Goal: Information Seeking & Learning: Learn about a topic

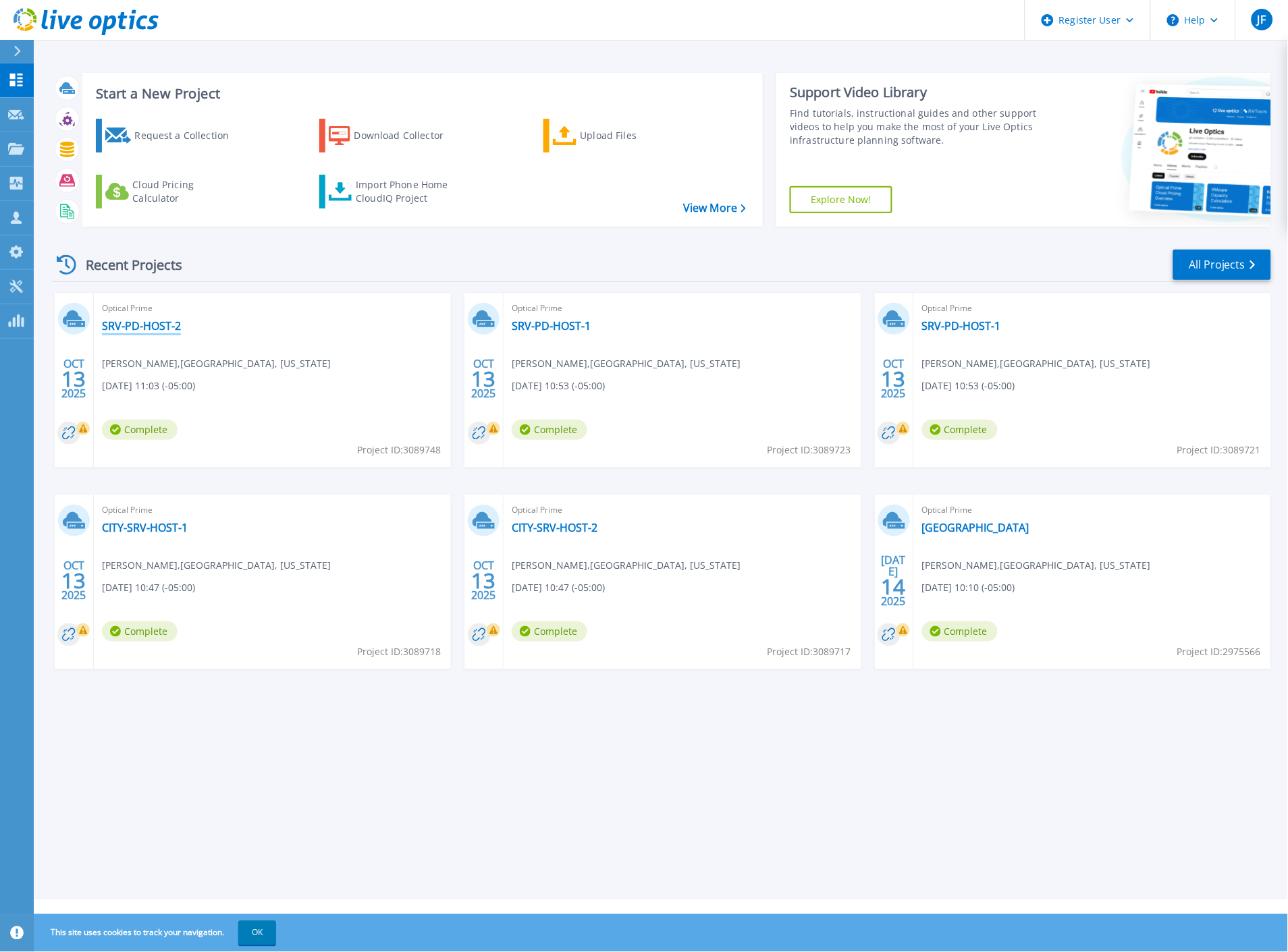
click at [159, 325] on link "SRV-PD-HOST-2" at bounding box center [141, 326] width 79 height 14
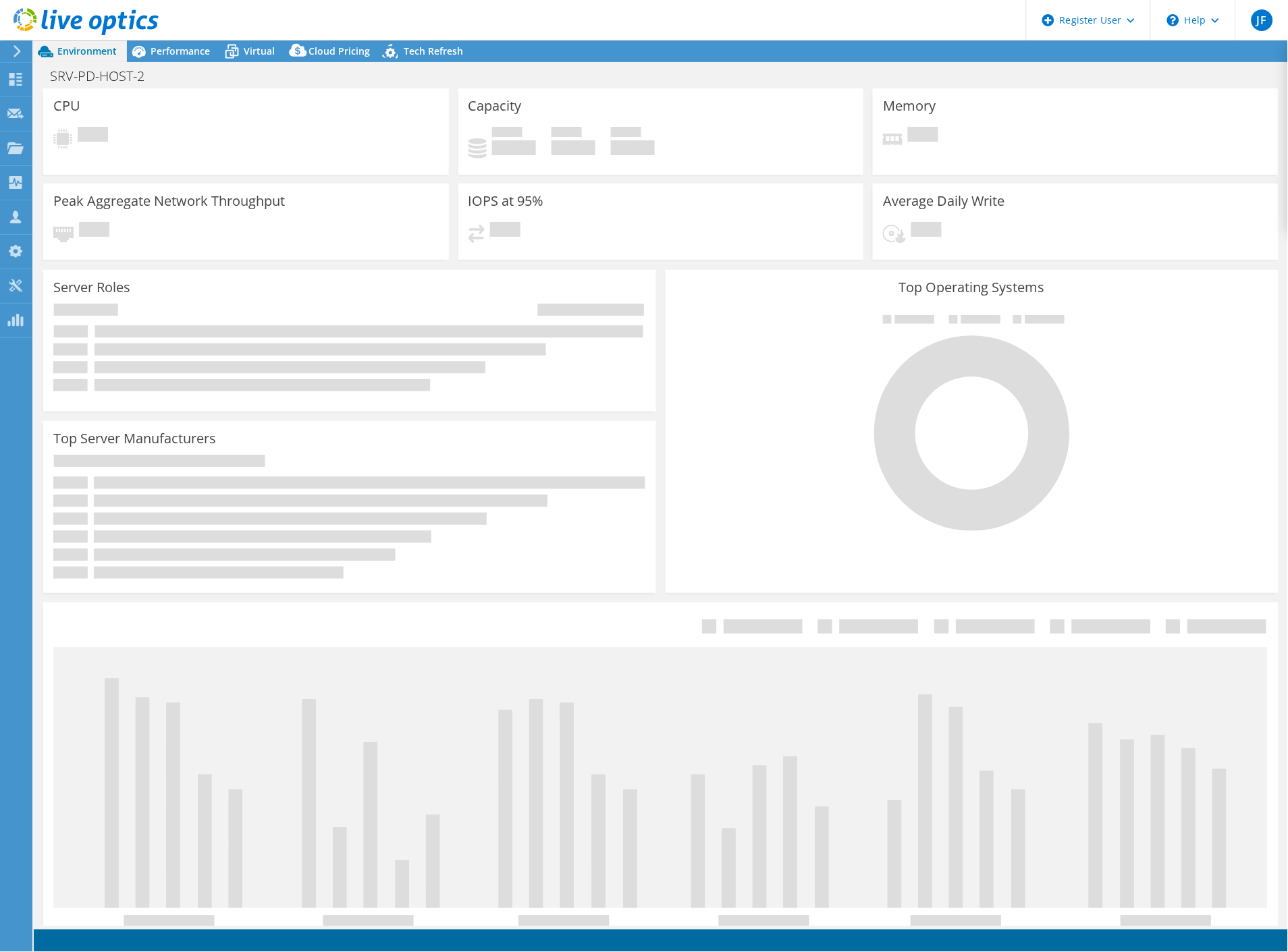
select select "USD"
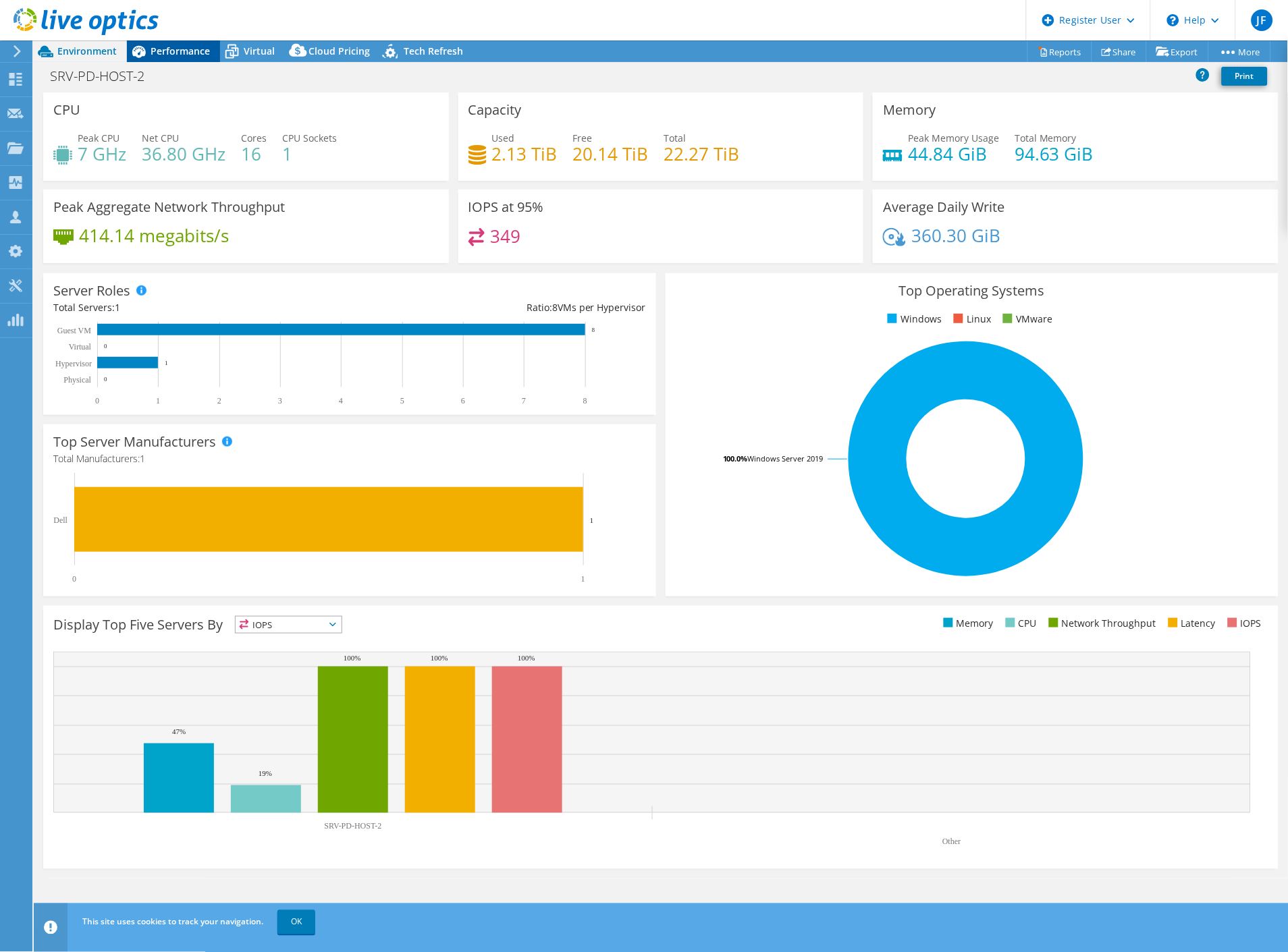
click at [200, 57] on span "Performance" at bounding box center [180, 50] width 59 height 13
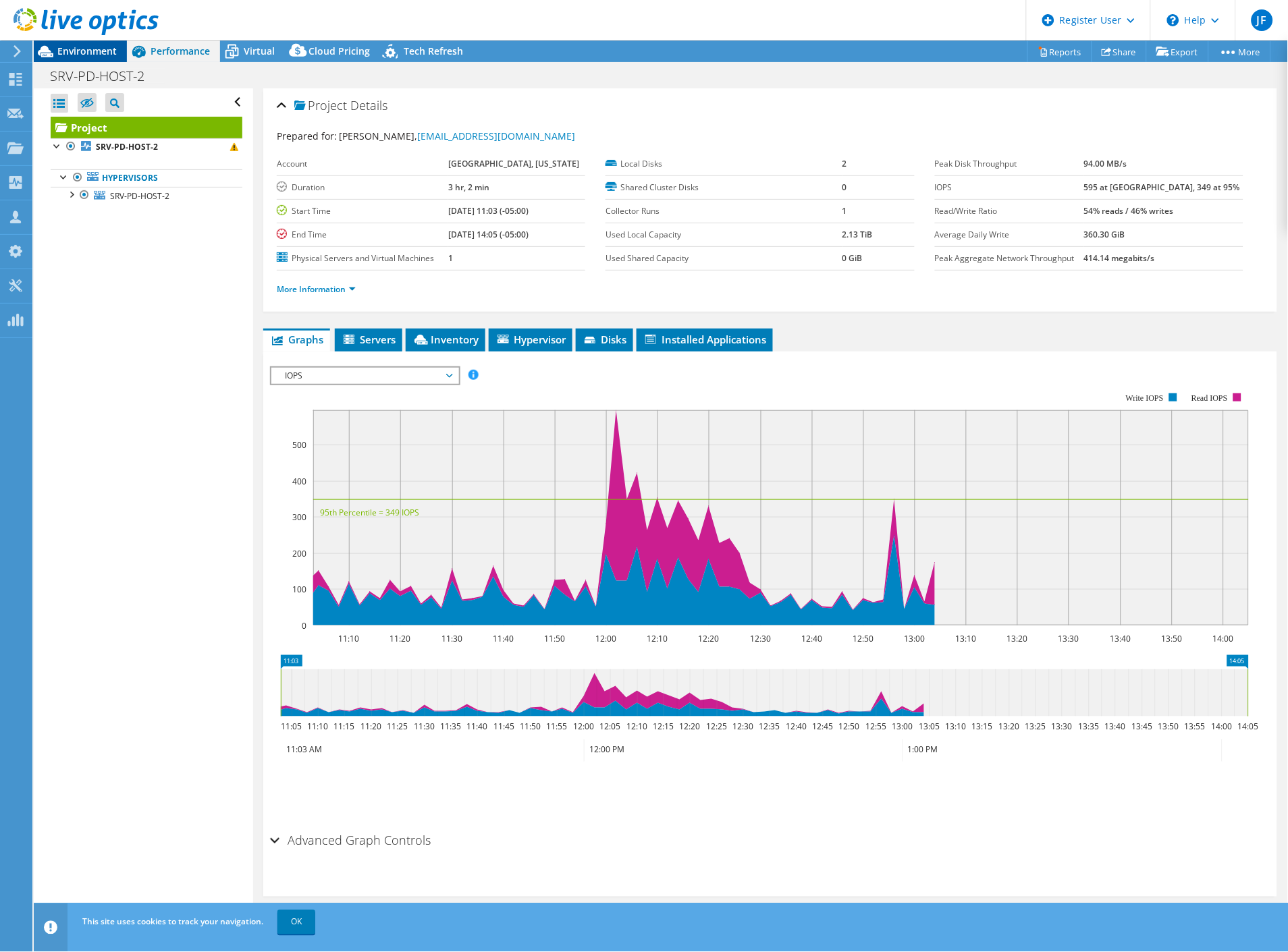
click at [73, 49] on span "Environment" at bounding box center [87, 50] width 59 height 13
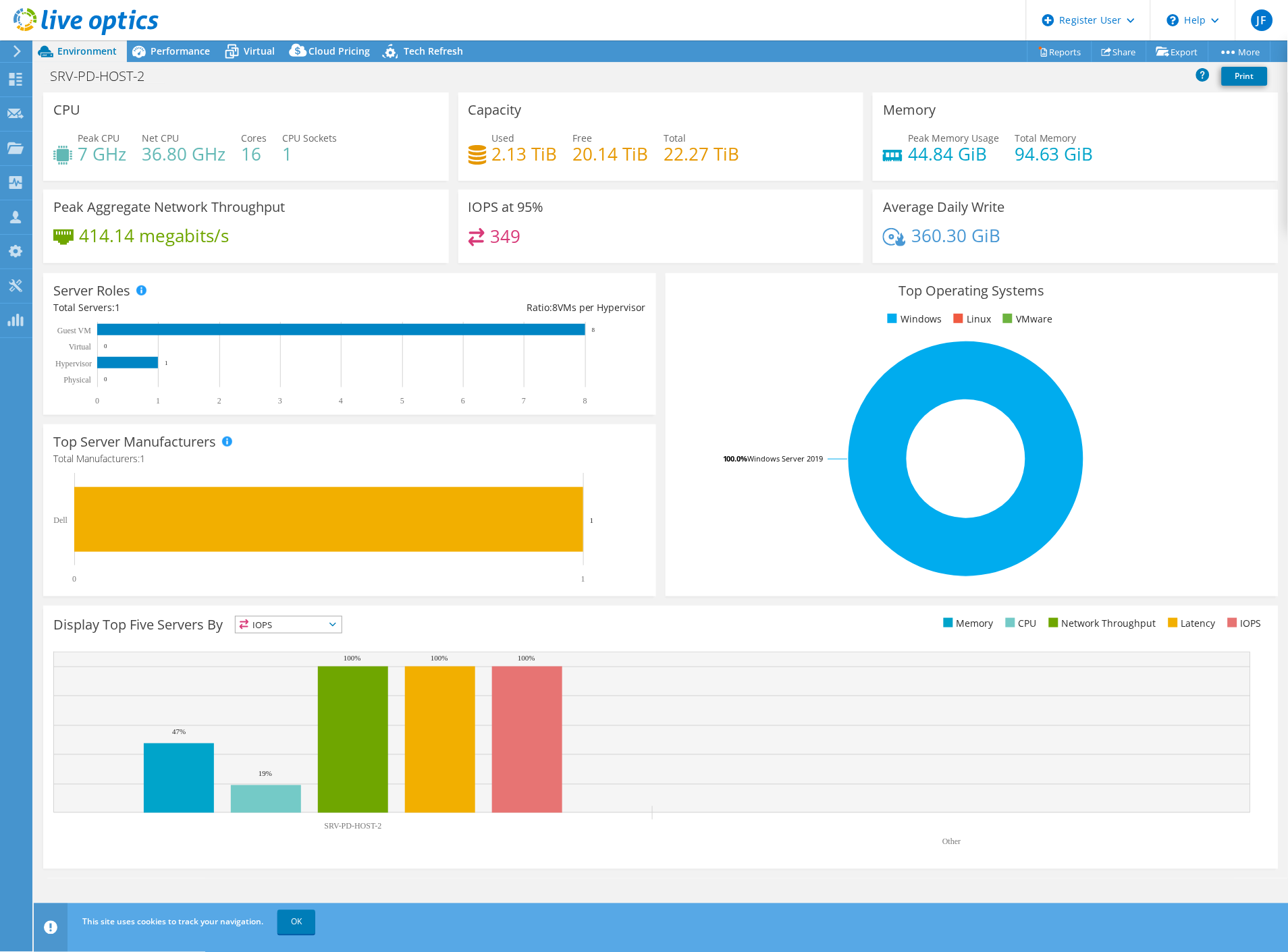
click at [41, 17] on icon at bounding box center [86, 22] width 145 height 28
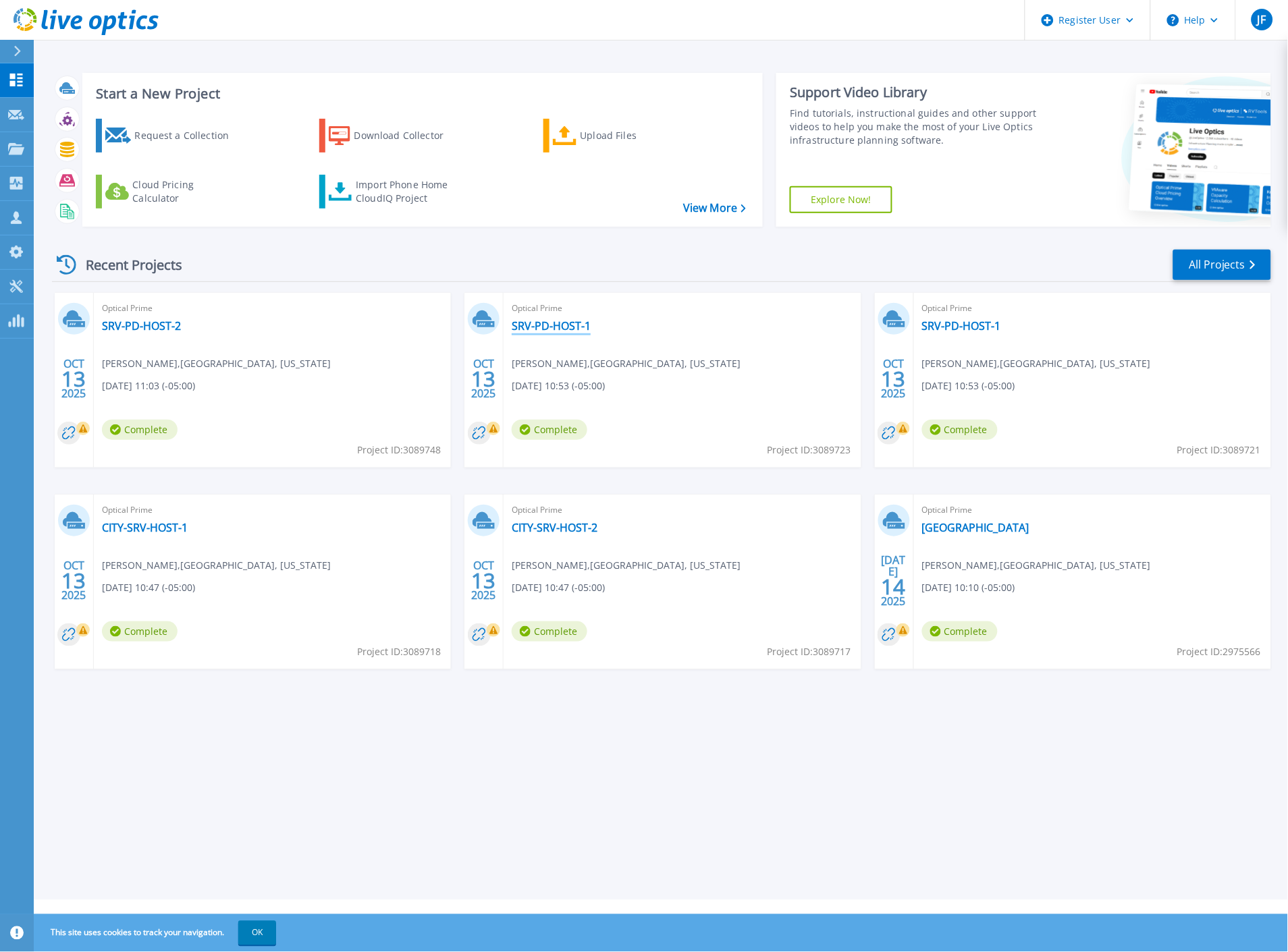
click at [562, 321] on link "SRV-PD-HOST-1" at bounding box center [551, 326] width 79 height 14
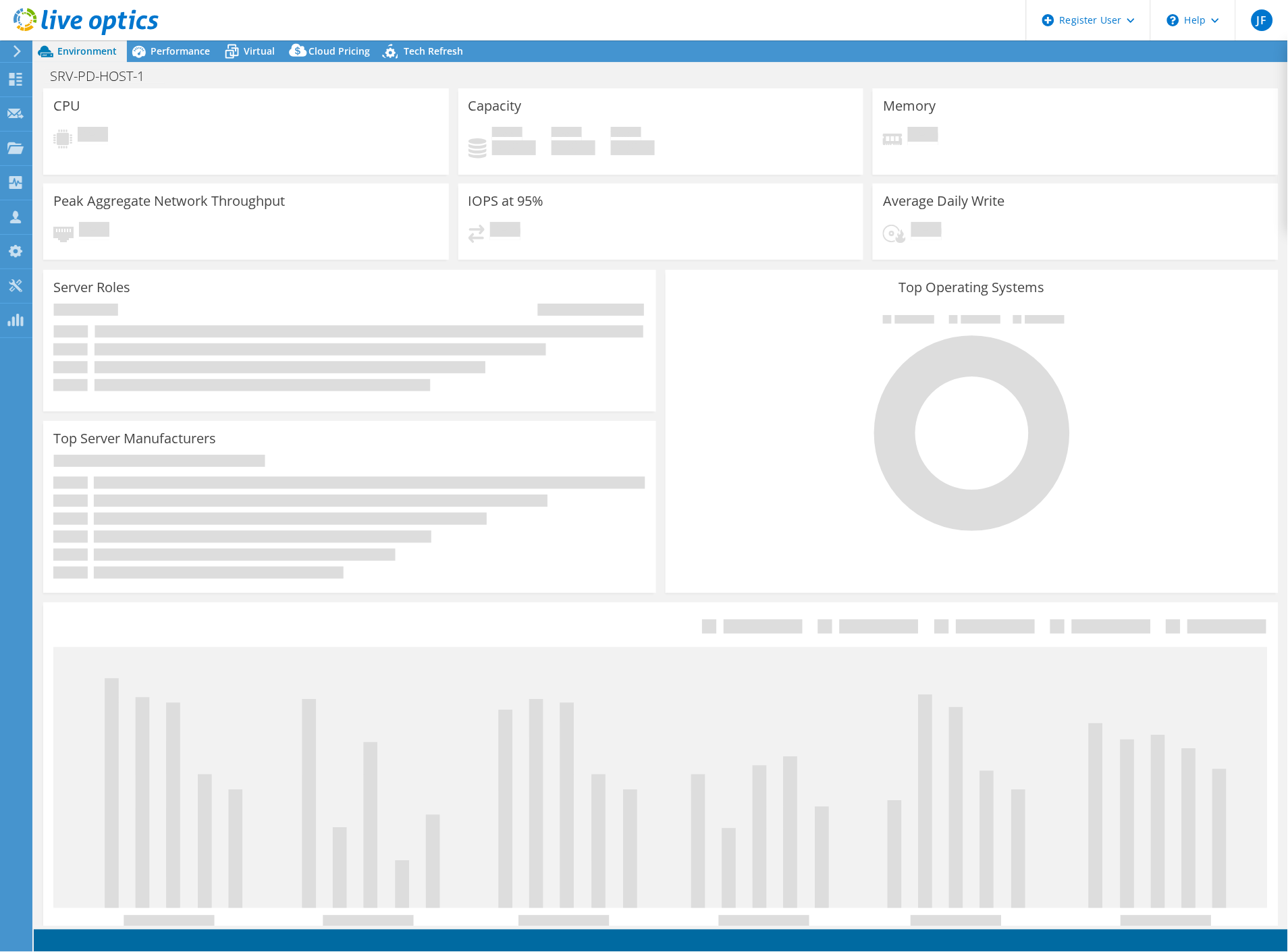
select select "USD"
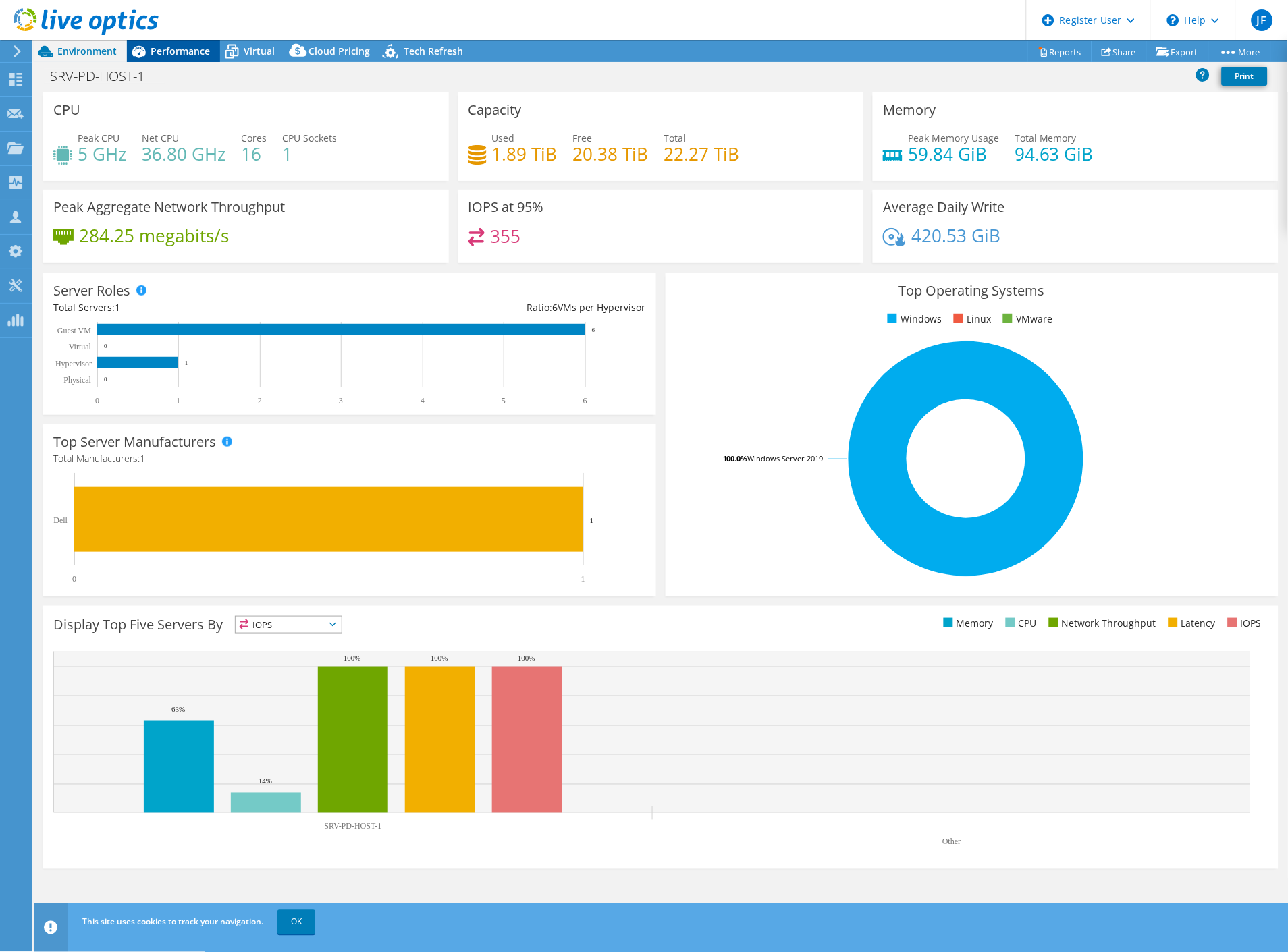
click at [178, 55] on span "Performance" at bounding box center [180, 50] width 59 height 13
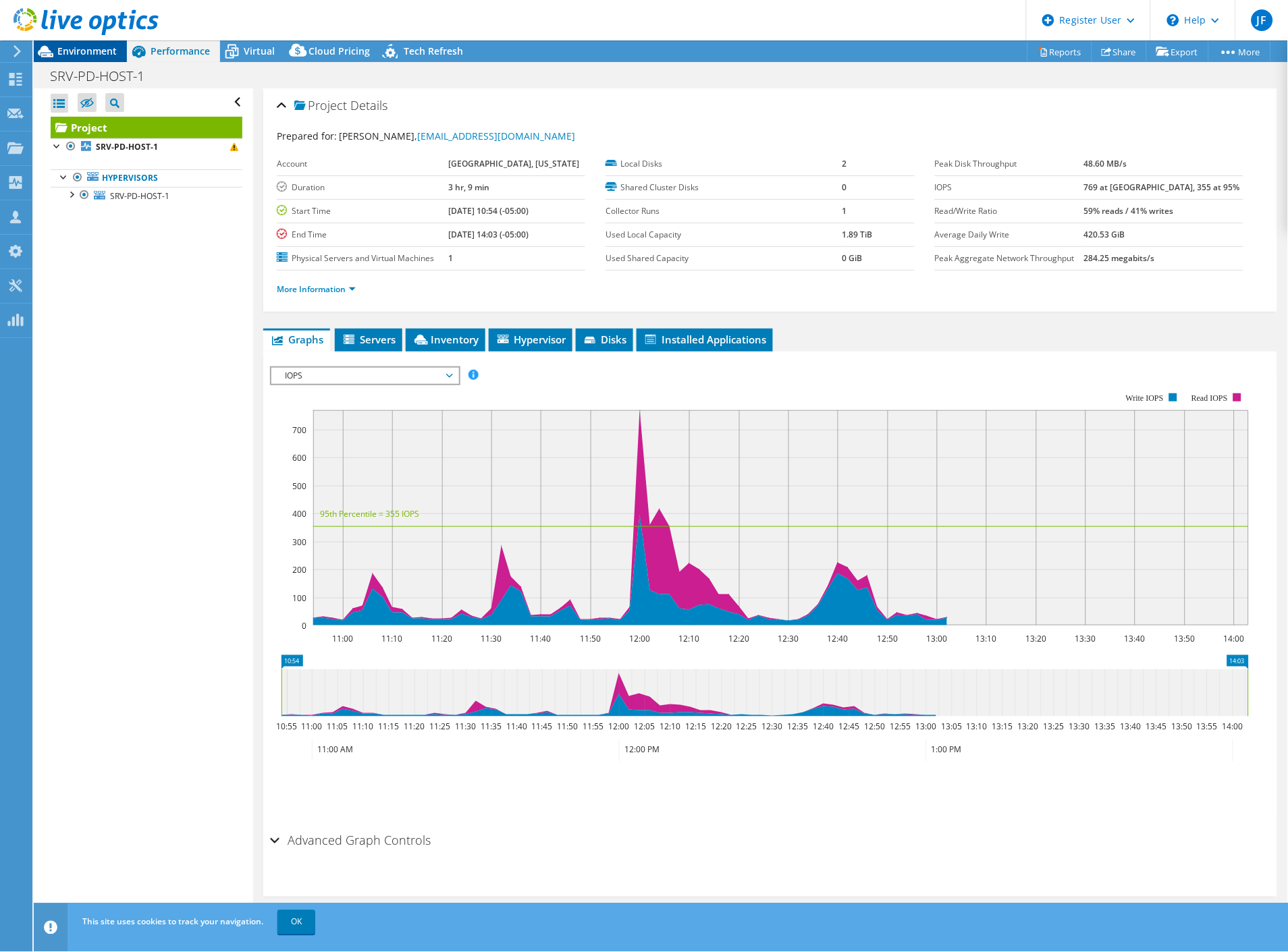
click at [105, 48] on span "Environment" at bounding box center [87, 50] width 59 height 13
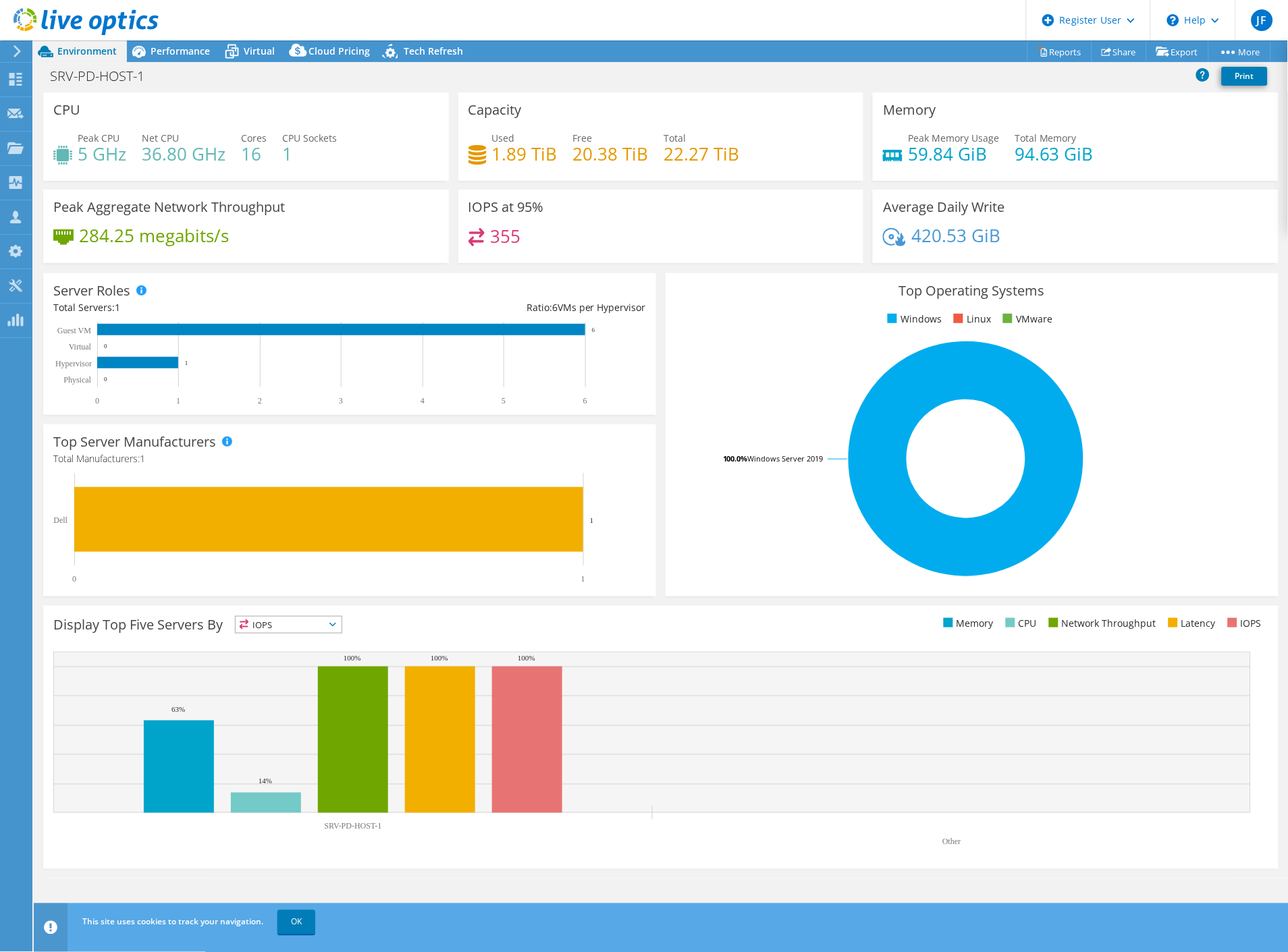
click at [35, 25] on icon at bounding box center [86, 22] width 145 height 28
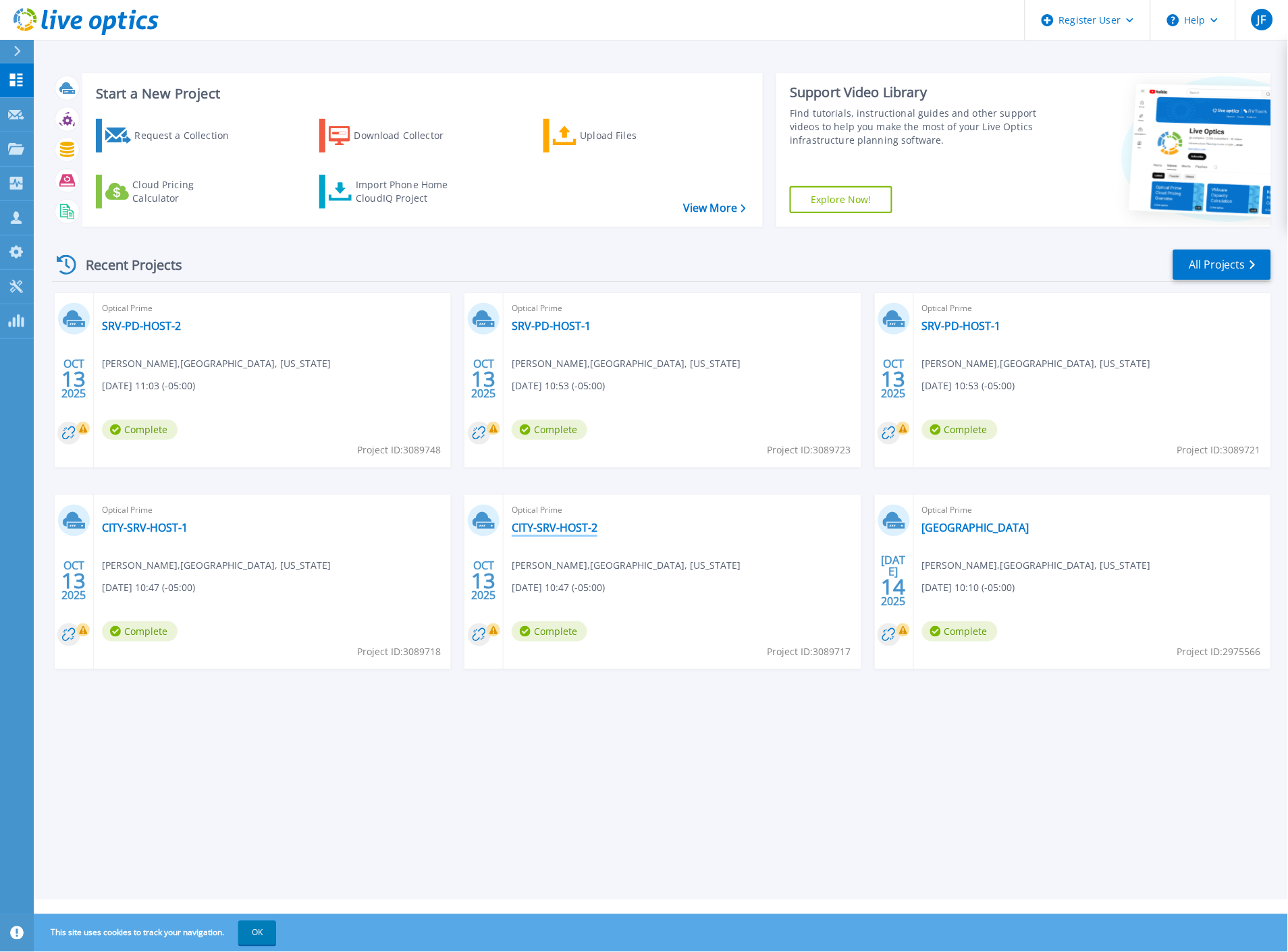
click at [534, 529] on link "CITY-SRV-HOST-2" at bounding box center [554, 528] width 86 height 14
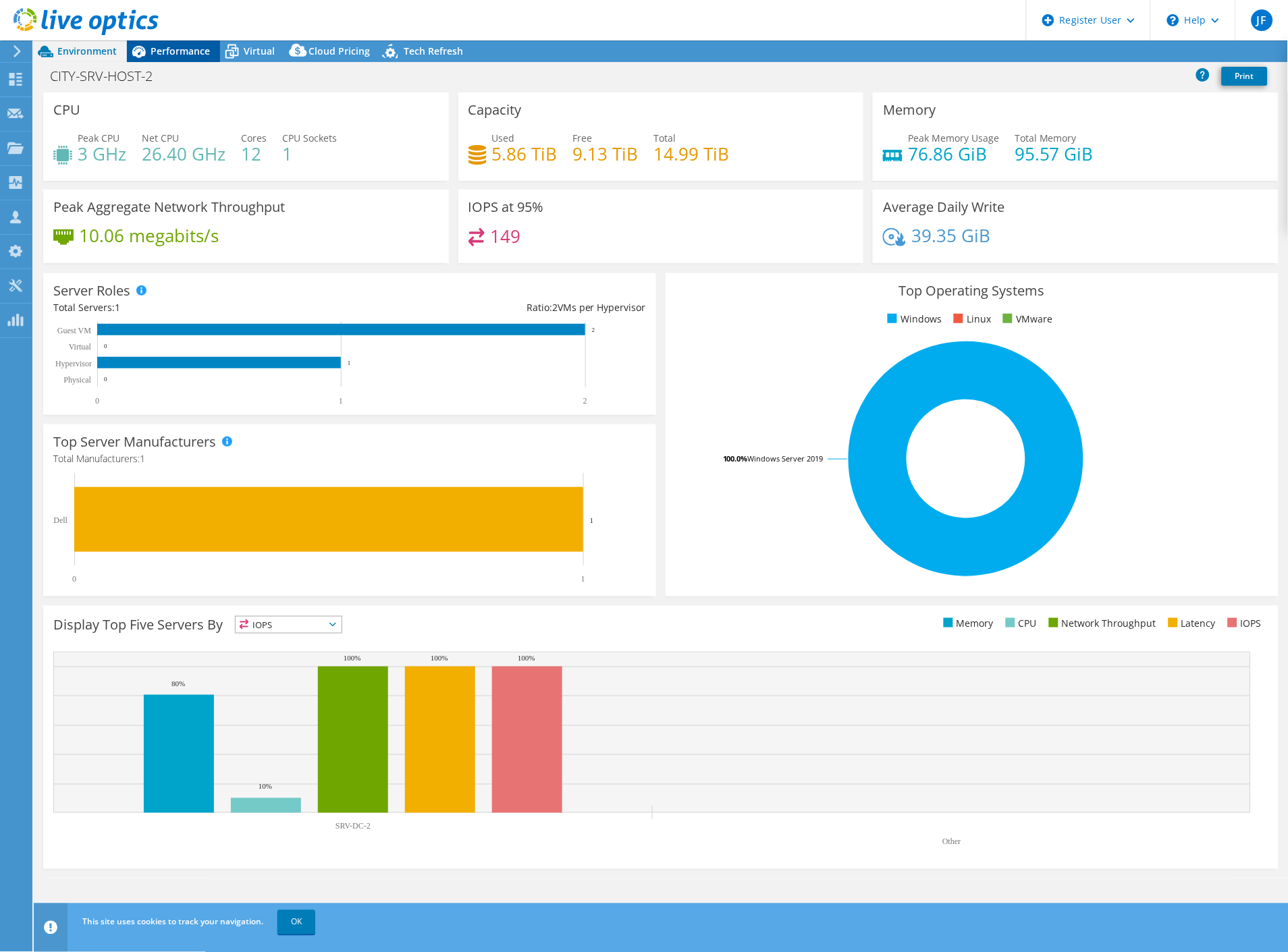
click at [191, 48] on span "Performance" at bounding box center [180, 50] width 59 height 13
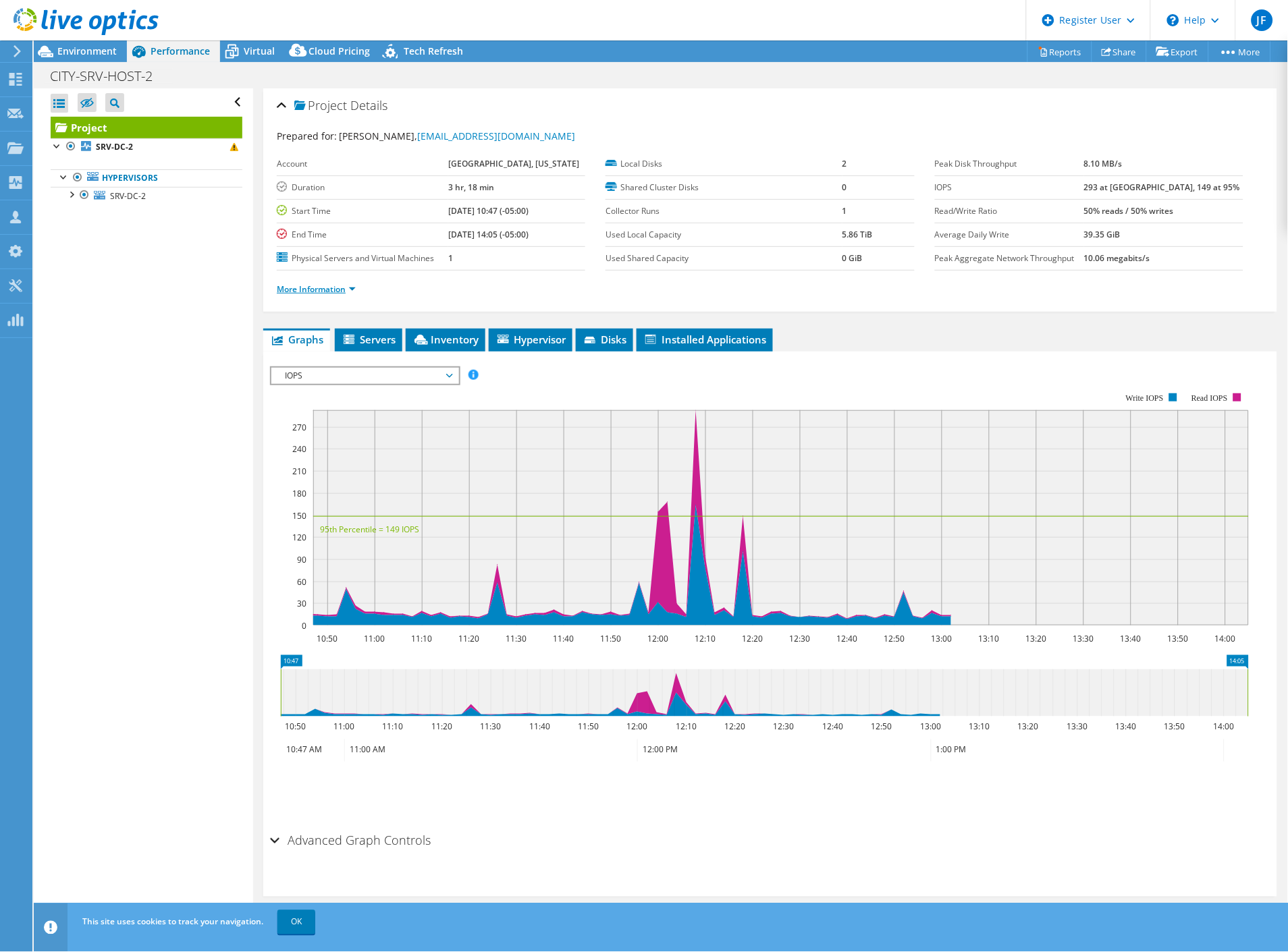
click at [335, 290] on link "More Information" at bounding box center [316, 289] width 79 height 12
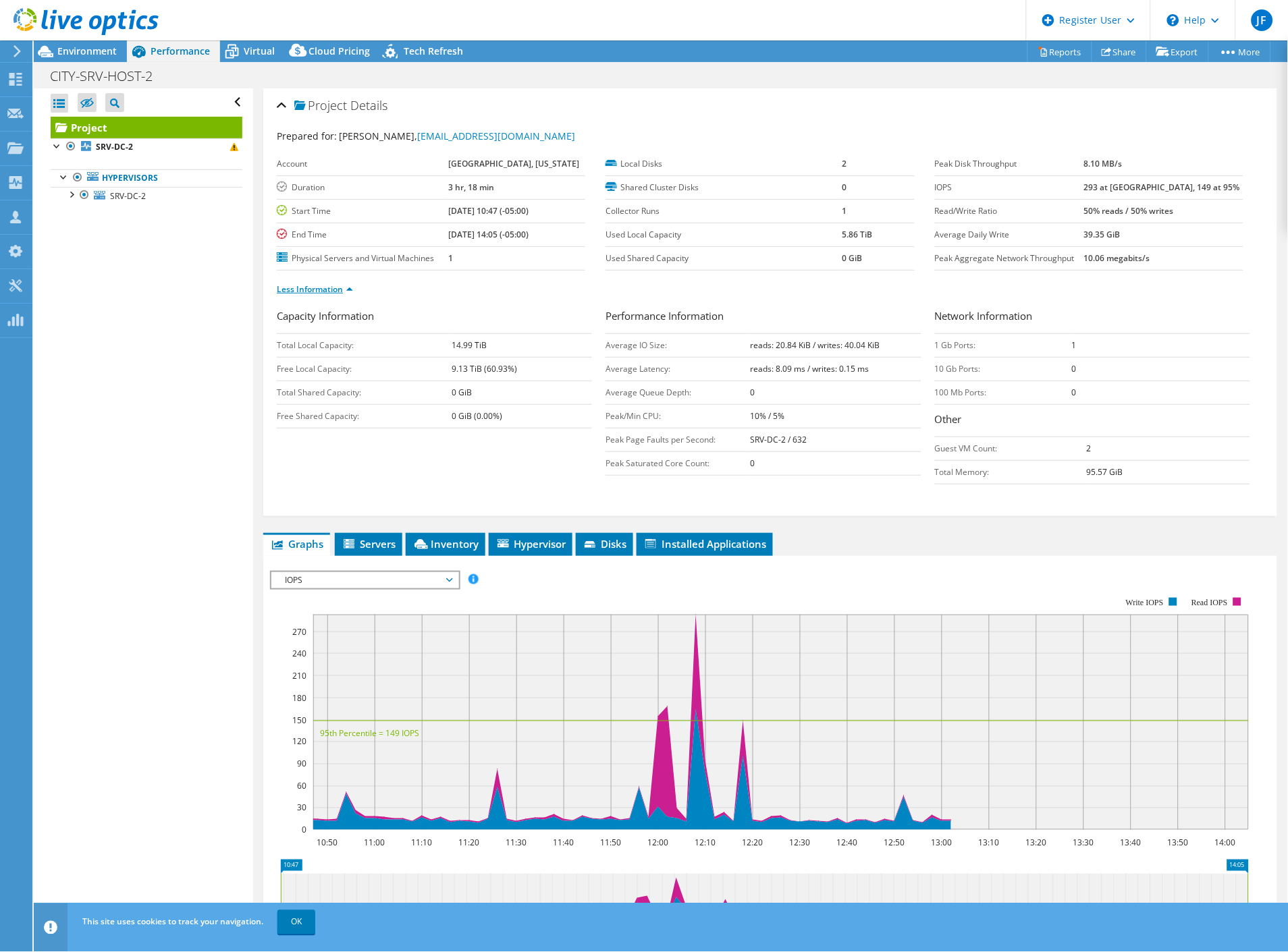
click at [335, 290] on link "Less Information" at bounding box center [314, 289] width 76 height 12
